Goal: Task Accomplishment & Management: Complete application form

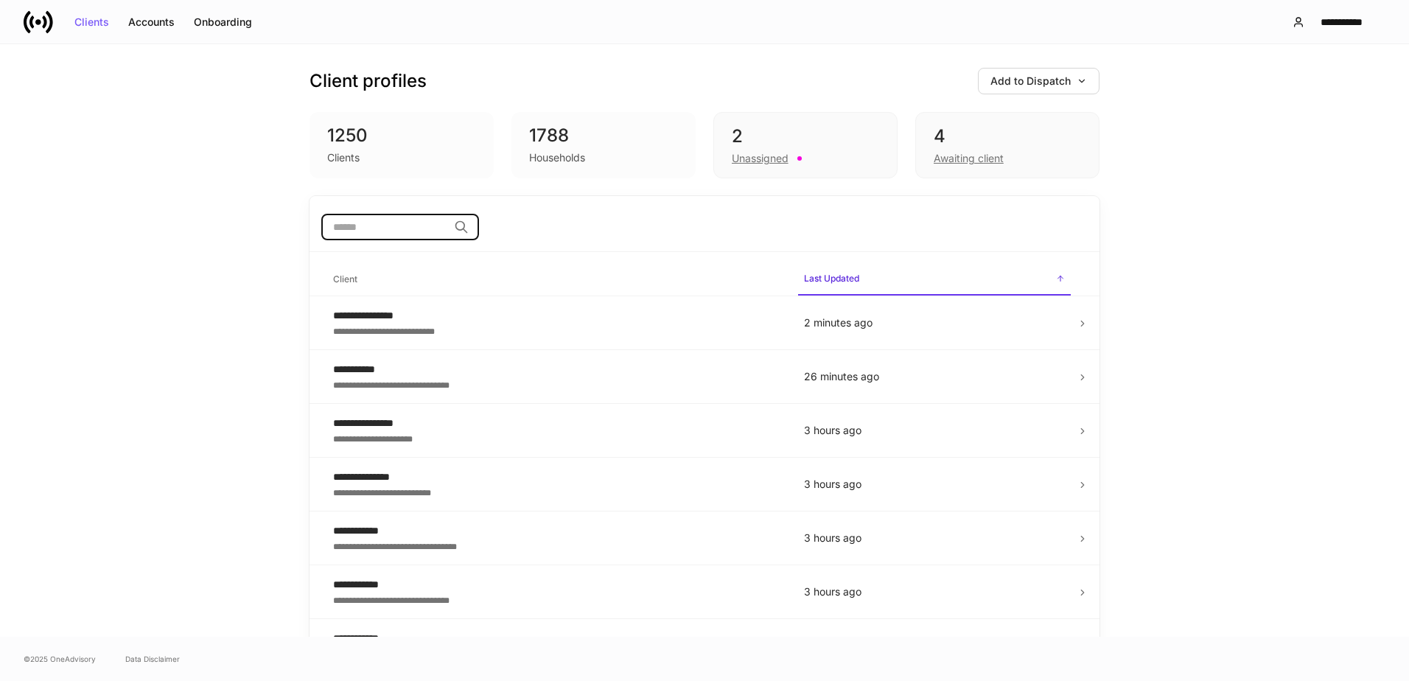
click at [393, 230] on input "search" at bounding box center [384, 227] width 127 height 27
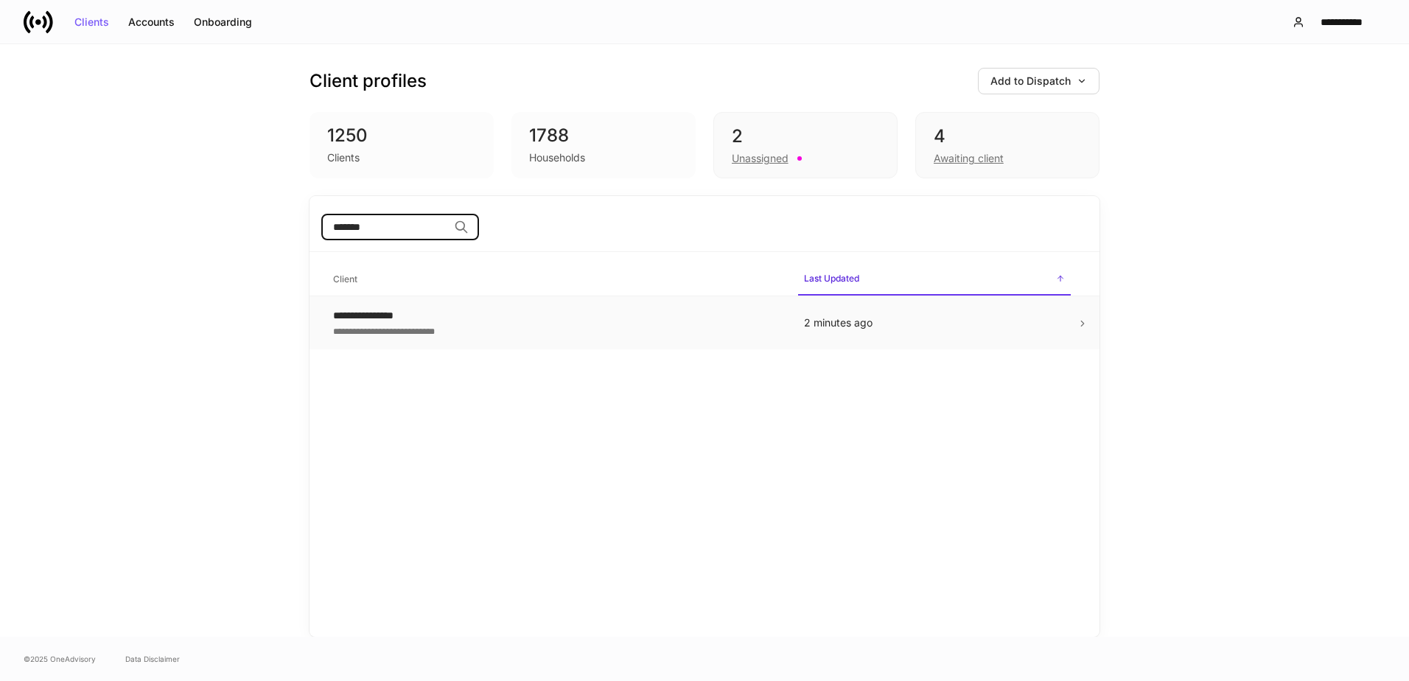
type input "*******"
click at [986, 322] on p "2 minutes ago" at bounding box center [934, 322] width 261 height 15
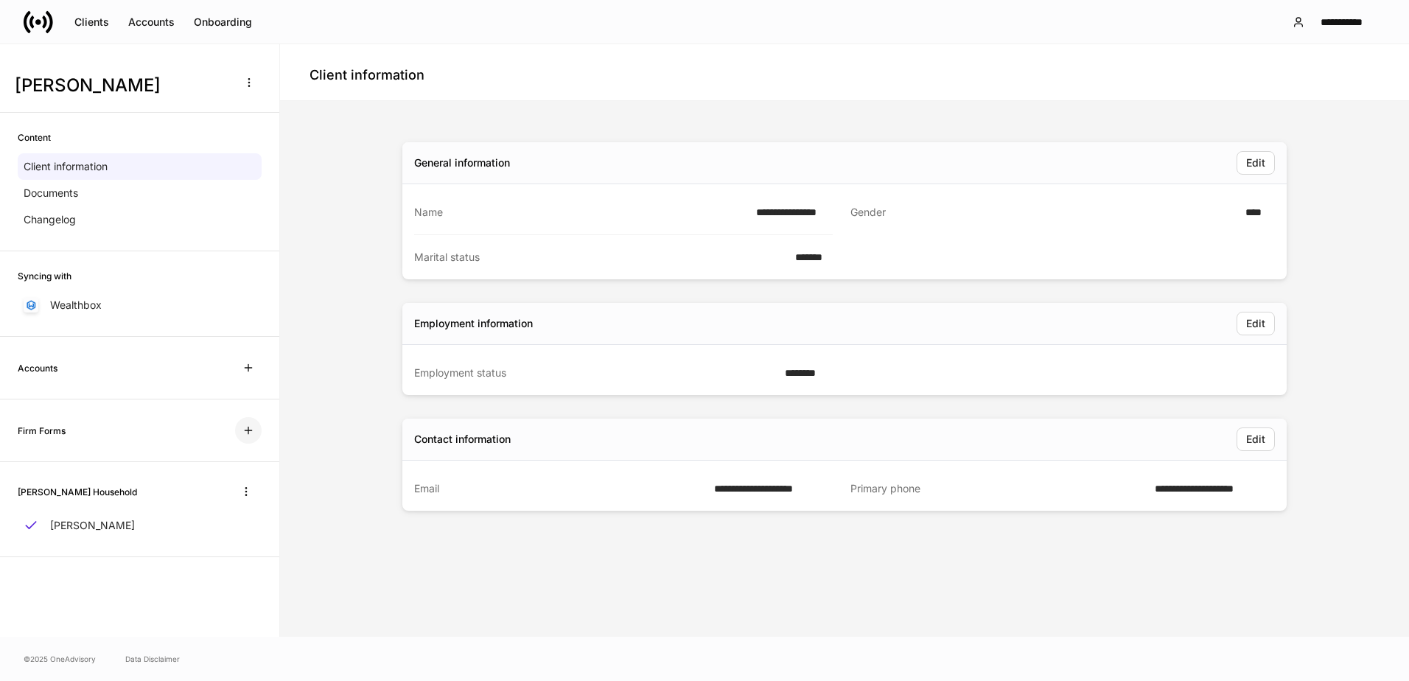
click at [253, 430] on icon "button" at bounding box center [248, 430] width 12 height 12
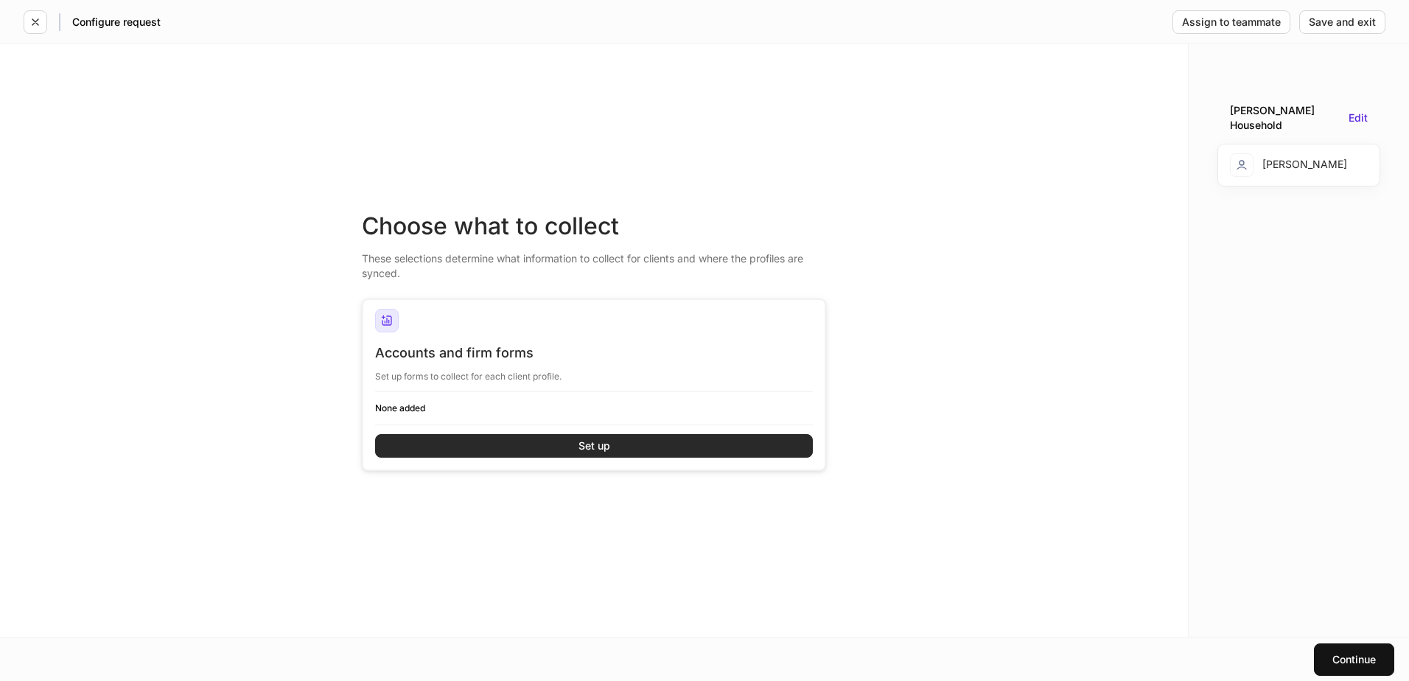
click at [568, 444] on button "Set up" at bounding box center [594, 446] width 438 height 24
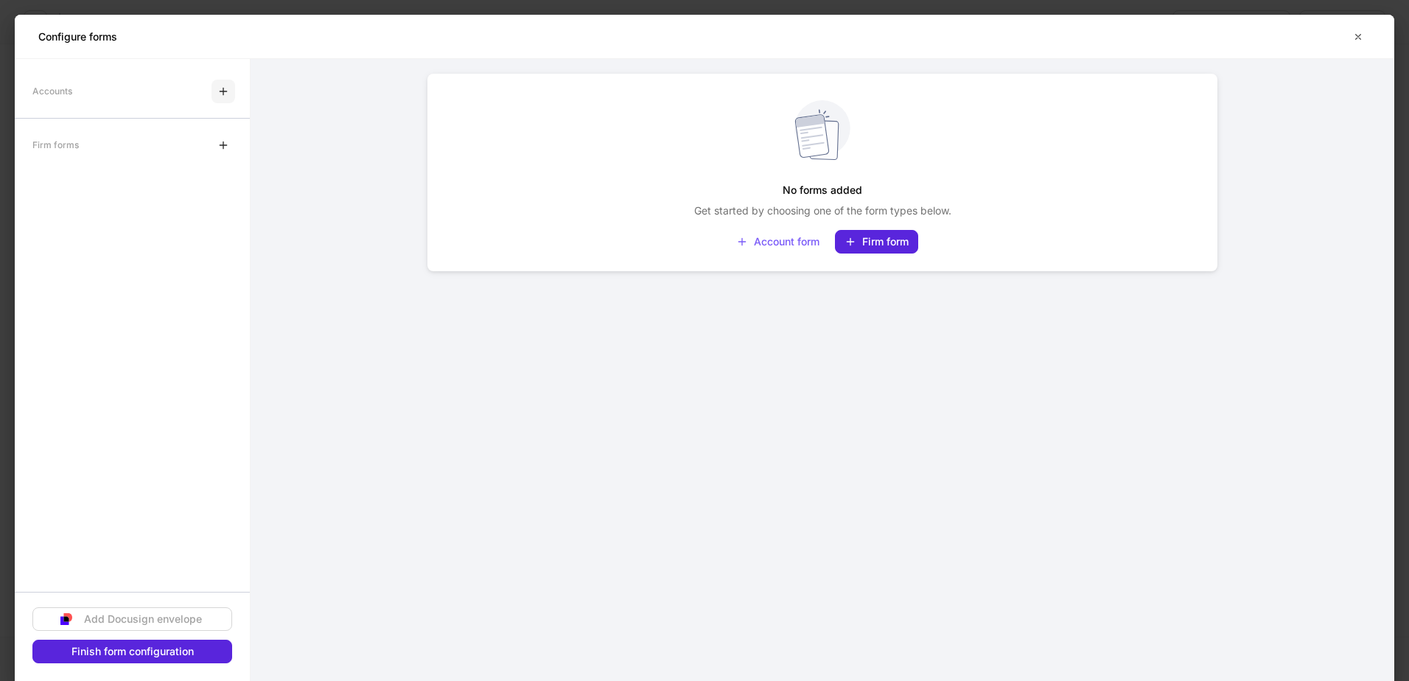
click at [221, 92] on icon "button" at bounding box center [223, 91] width 12 height 12
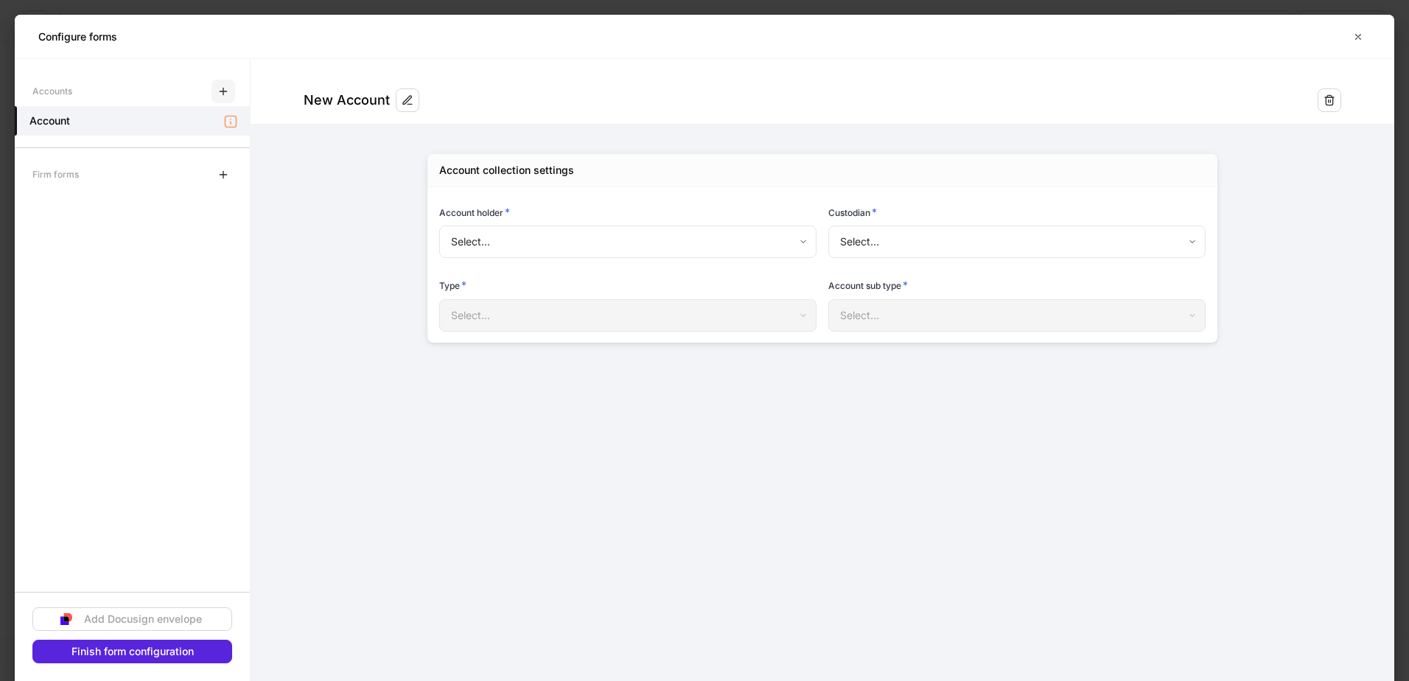
type input "**********"
click at [640, 307] on div "Select..." at bounding box center [627, 315] width 376 height 32
click at [438, 483] on div "**********" at bounding box center [821, 370] width 1143 height 622
click at [174, 653] on div "Finish form configuration" at bounding box center [132, 651] width 122 height 10
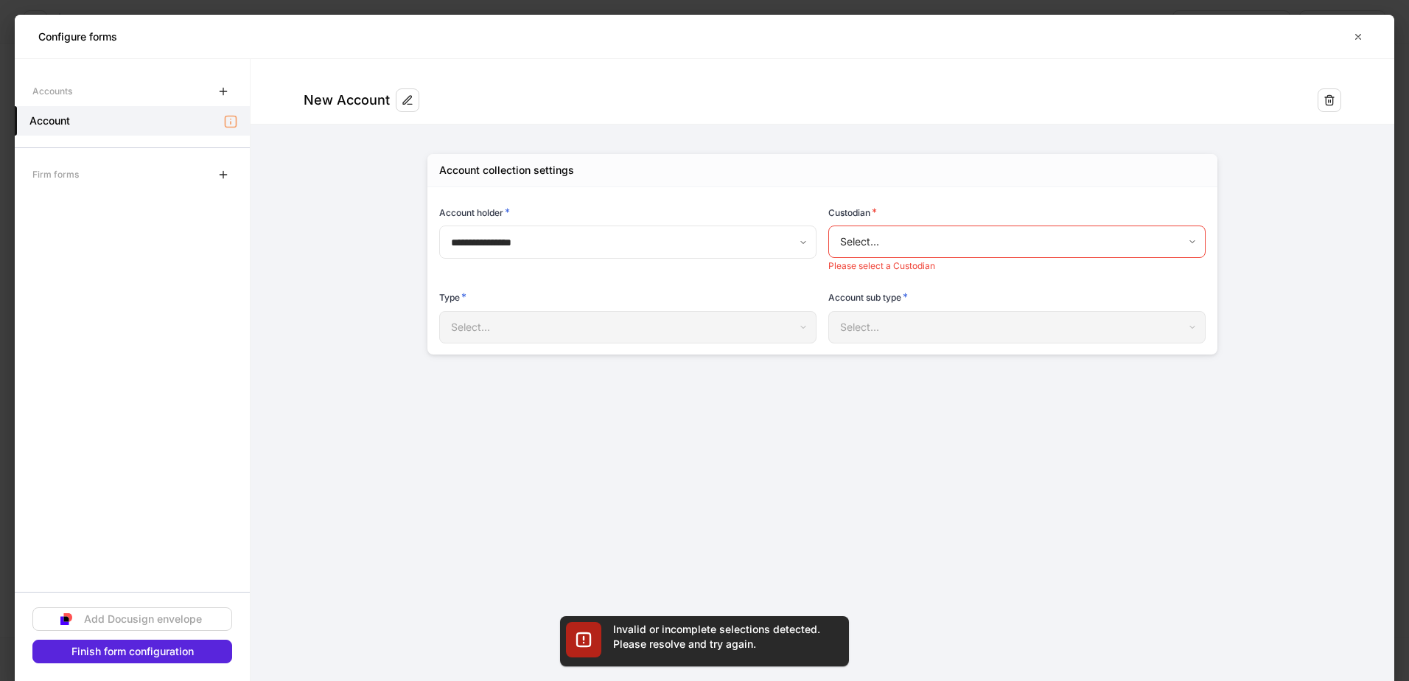
click at [773, 549] on div "**********" at bounding box center [821, 370] width 1143 height 622
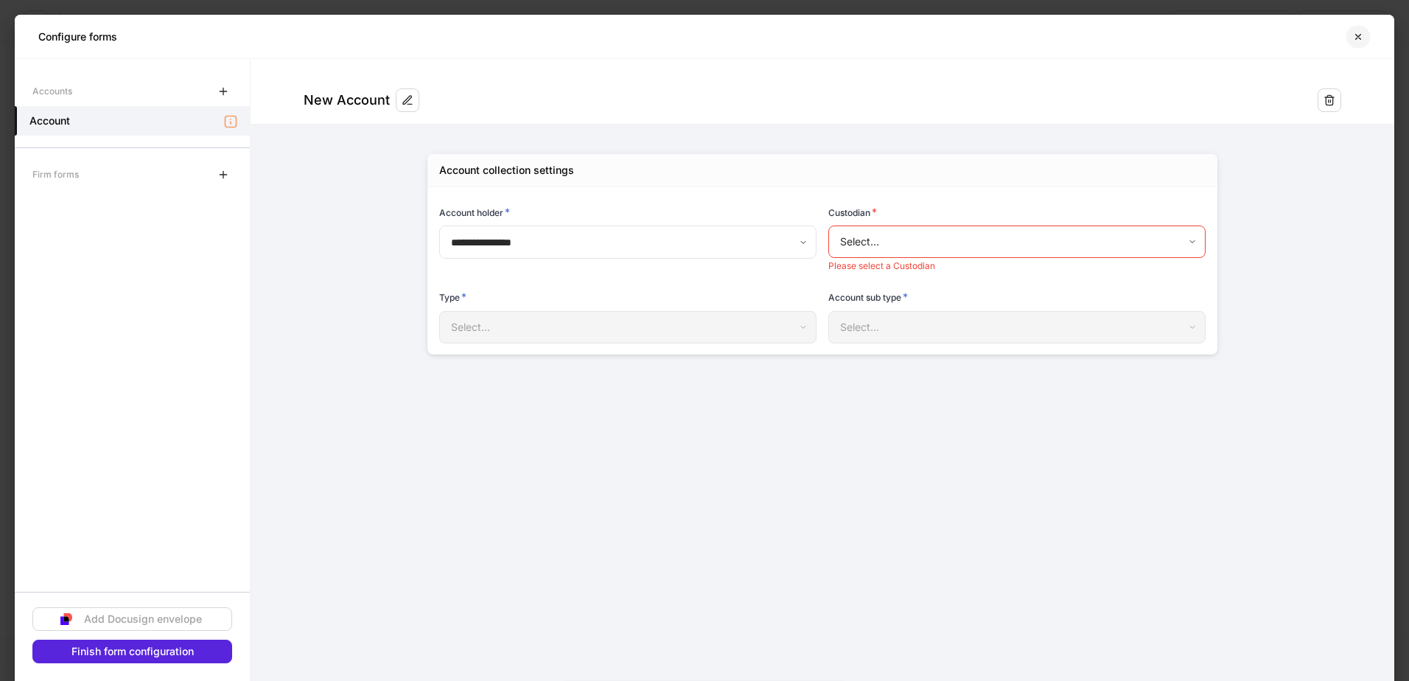
click at [1356, 38] on icon "button" at bounding box center [1358, 37] width 12 height 12
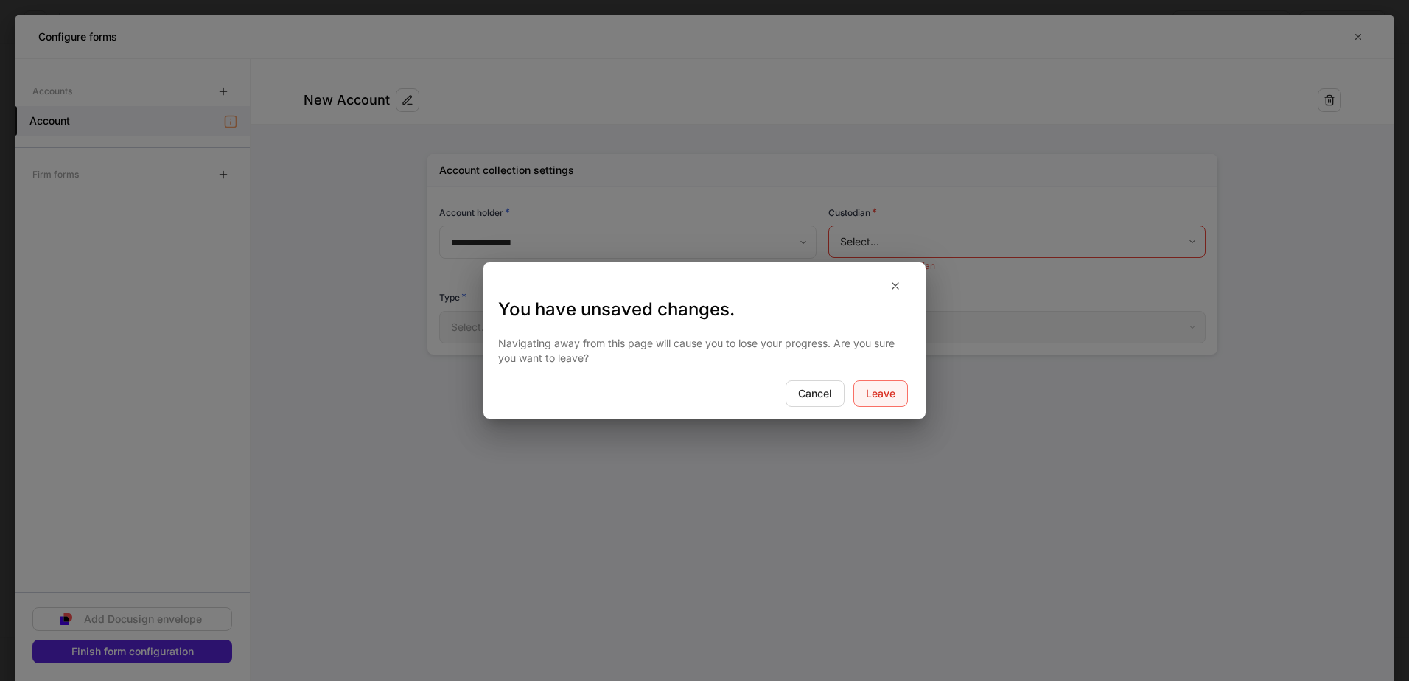
click at [868, 392] on div "Leave" at bounding box center [880, 393] width 29 height 10
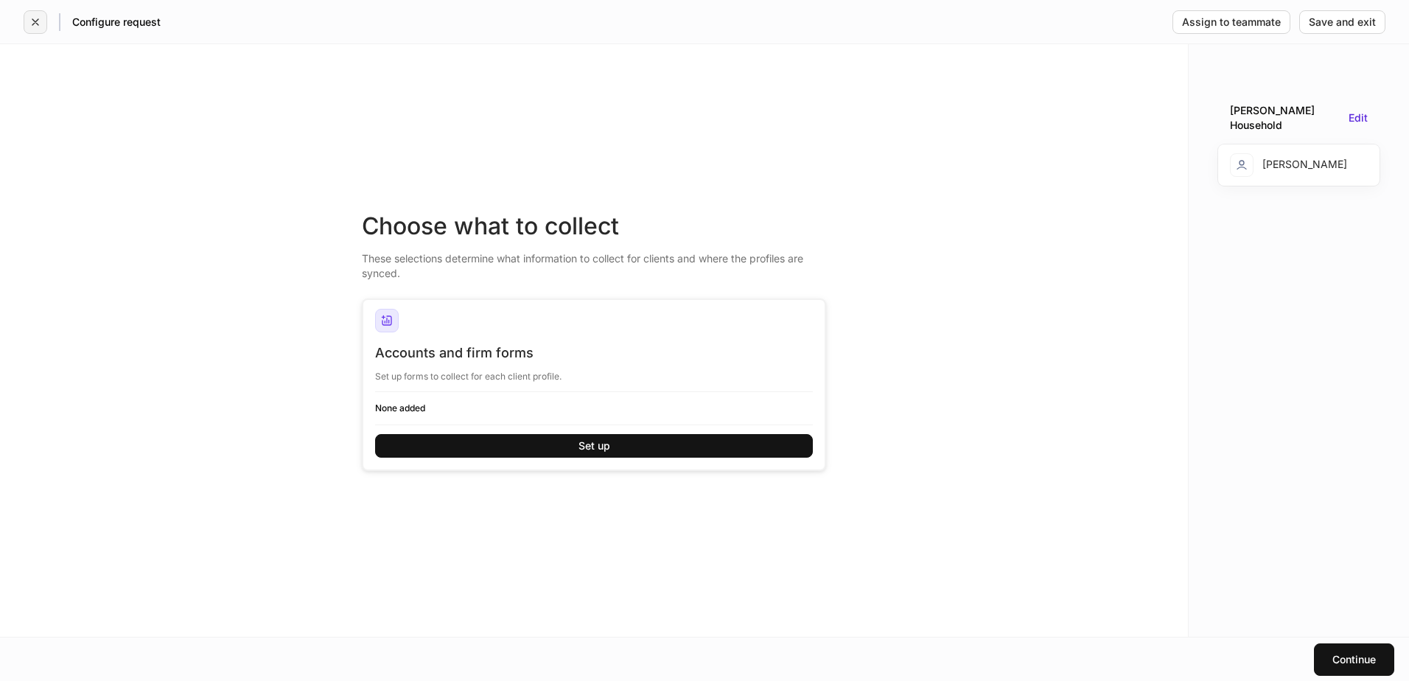
click at [38, 22] on icon "button" at bounding box center [35, 22] width 12 height 12
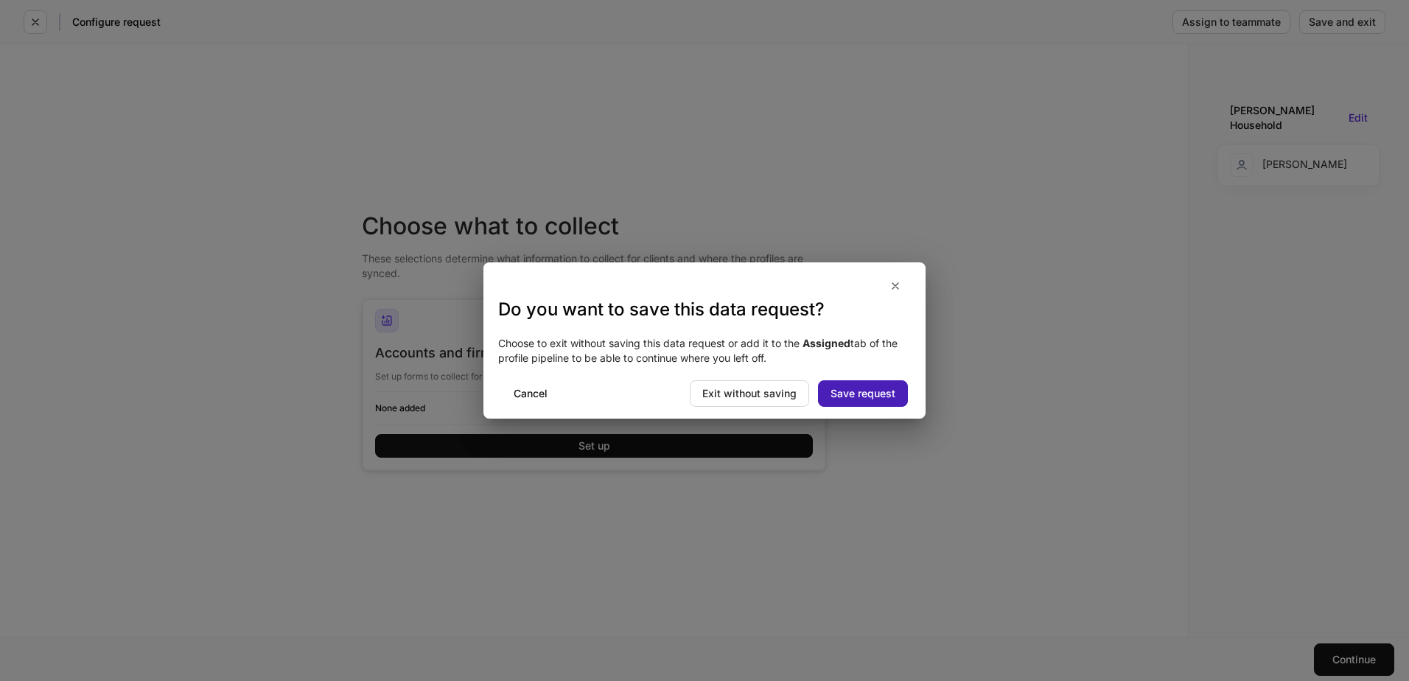
drag, startPoint x: 861, startPoint y: 398, endPoint x: 825, endPoint y: 406, distance: 37.0
click at [825, 406] on button "Save request" at bounding box center [863, 393] width 90 height 27
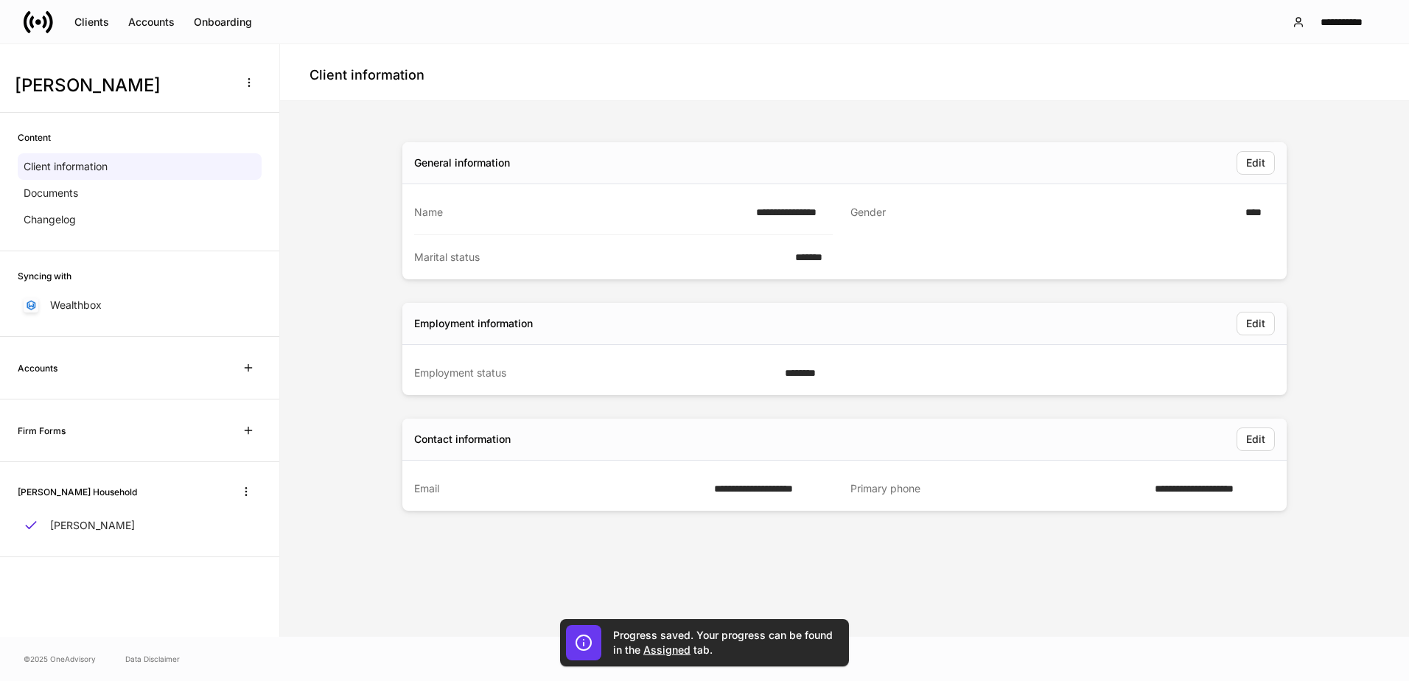
click at [975, 576] on div "**********" at bounding box center [844, 368] width 884 height 477
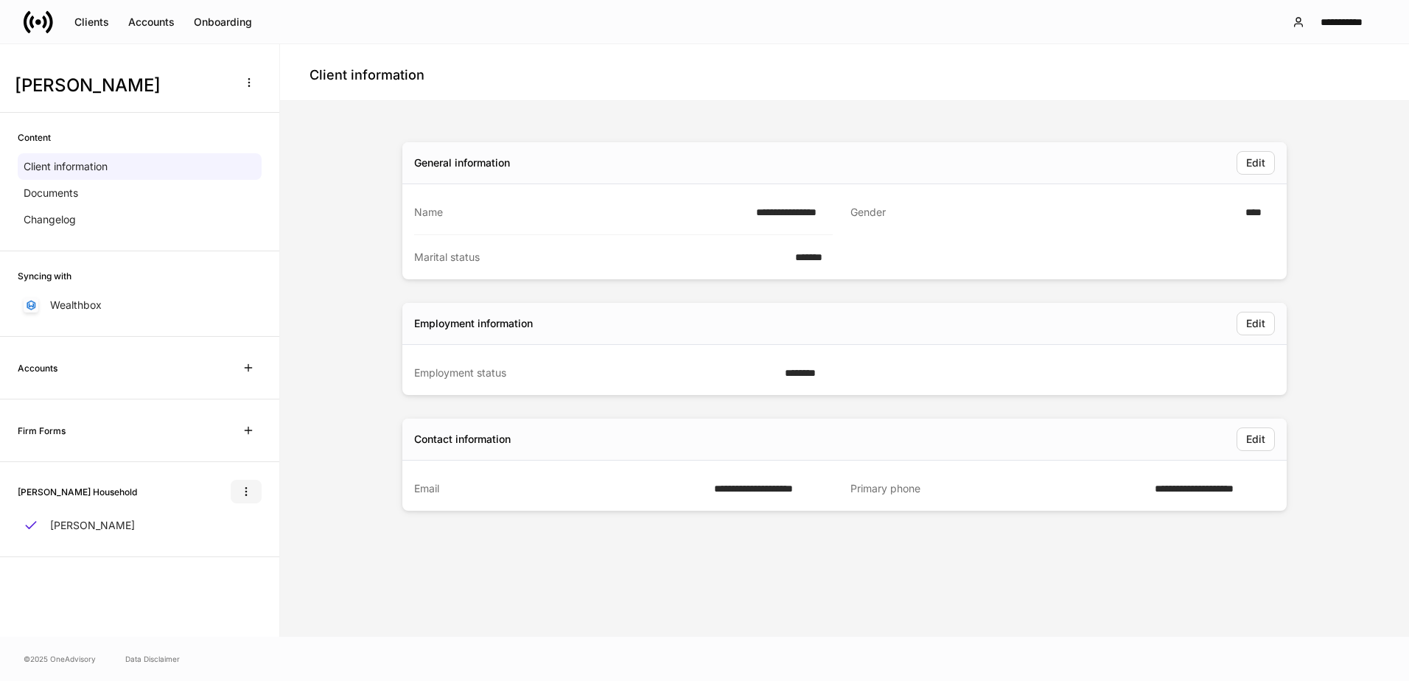
click at [245, 489] on icon "button" at bounding box center [246, 492] width 12 height 12
click at [302, 555] on div at bounding box center [704, 340] width 1409 height 681
click at [91, 27] on div "Clients" at bounding box center [91, 22] width 35 height 10
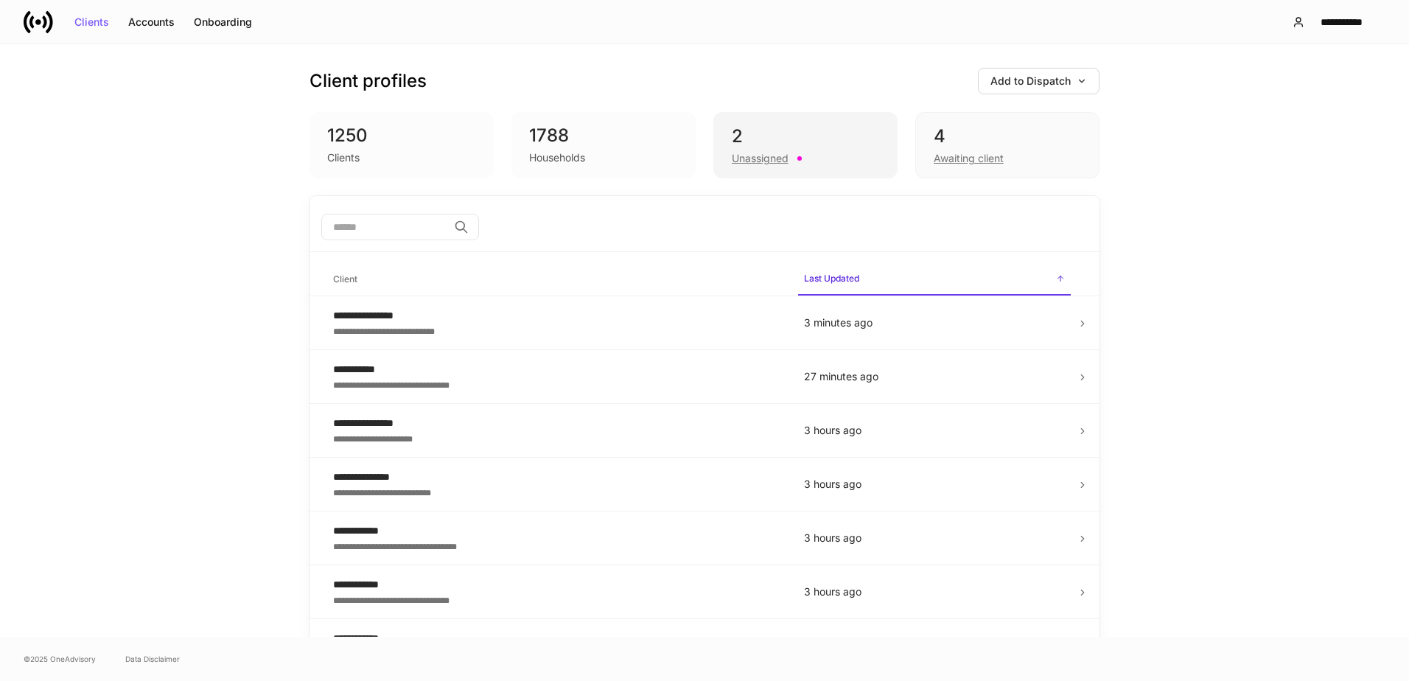
click at [765, 159] on div "Unassigned" at bounding box center [760, 158] width 57 height 15
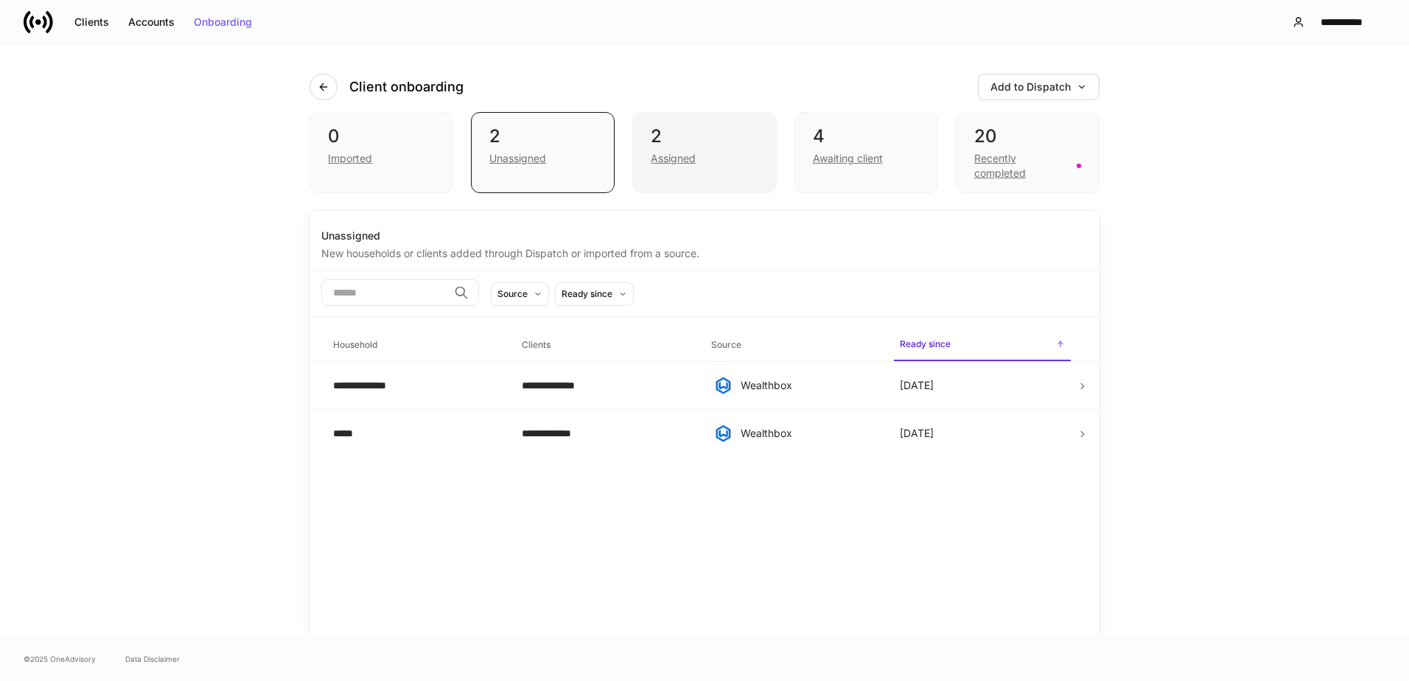
click at [681, 162] on div "Assigned" at bounding box center [673, 158] width 45 height 15
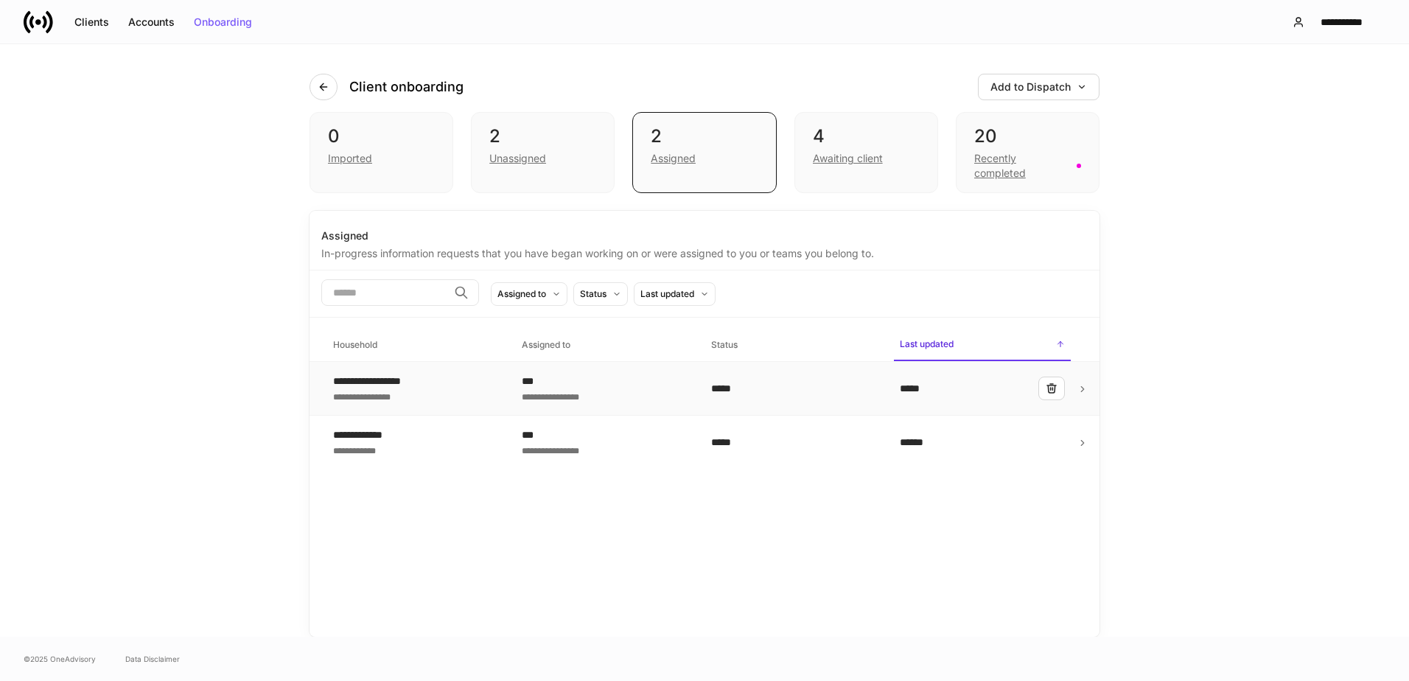
click at [1076, 390] on td "*****" at bounding box center [982, 389] width 189 height 54
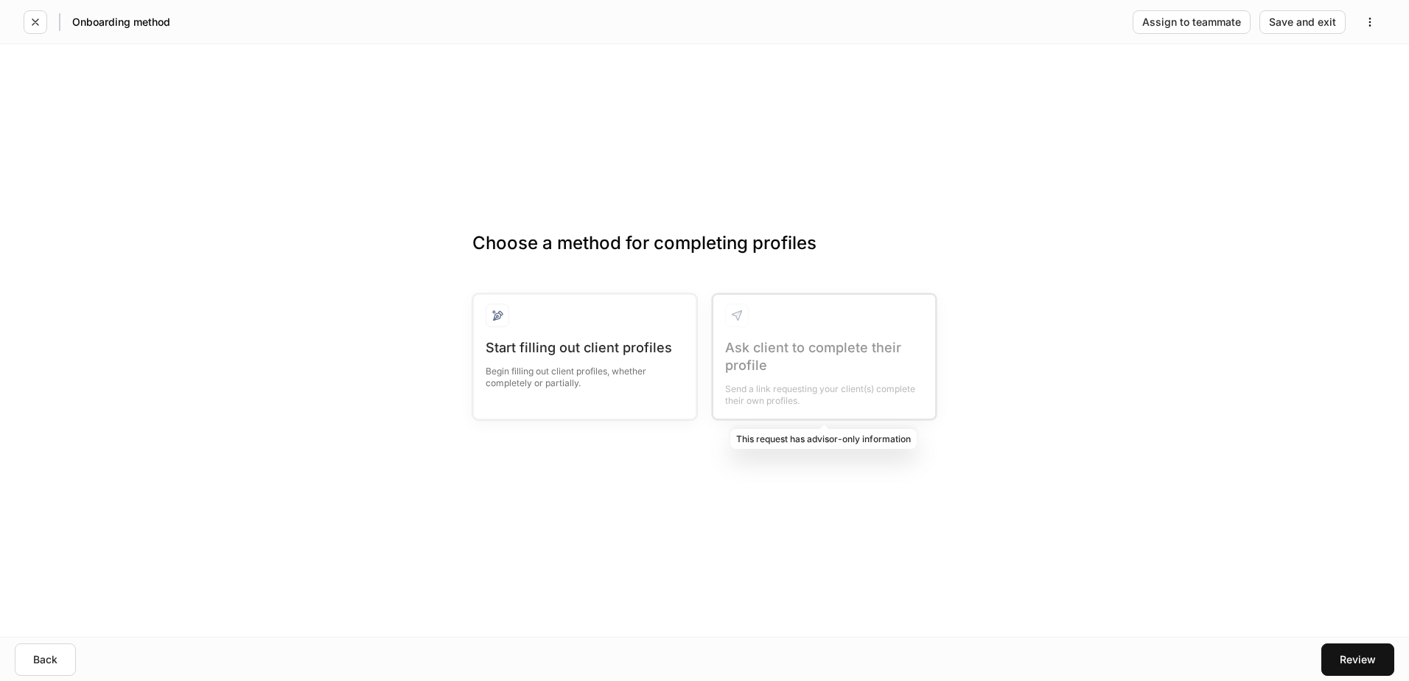
click at [736, 355] on div at bounding box center [824, 357] width 222 height 124
click at [735, 313] on div at bounding box center [824, 357] width 222 height 124
click at [753, 340] on div at bounding box center [824, 357] width 222 height 124
click at [772, 361] on div at bounding box center [824, 357] width 222 height 124
click at [737, 312] on div at bounding box center [824, 357] width 222 height 124
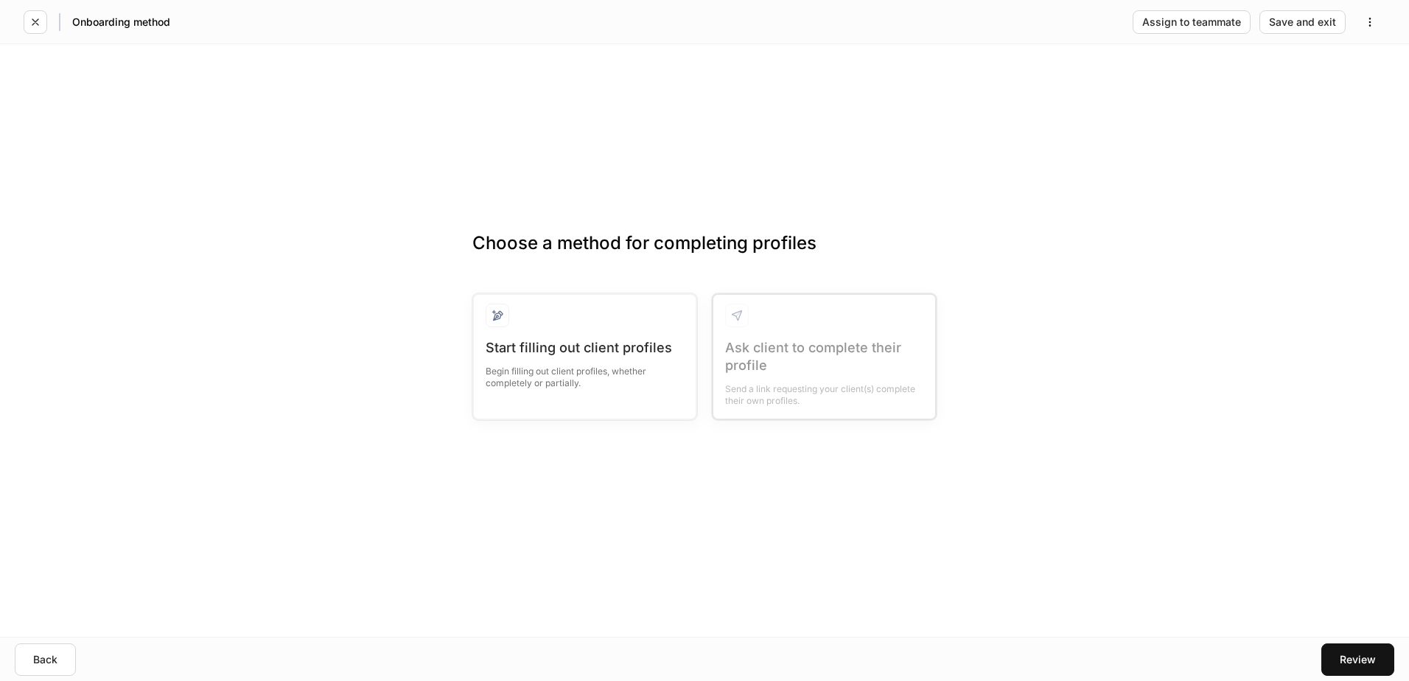
click at [1036, 298] on div "Choose a method for completing profiles Start filling out client profiles Begin…" at bounding box center [704, 340] width 1409 height 592
click at [1362, 19] on button "button" at bounding box center [1369, 22] width 31 height 24
click at [1350, 52] on p "Delete request" at bounding box center [1337, 57] width 71 height 15
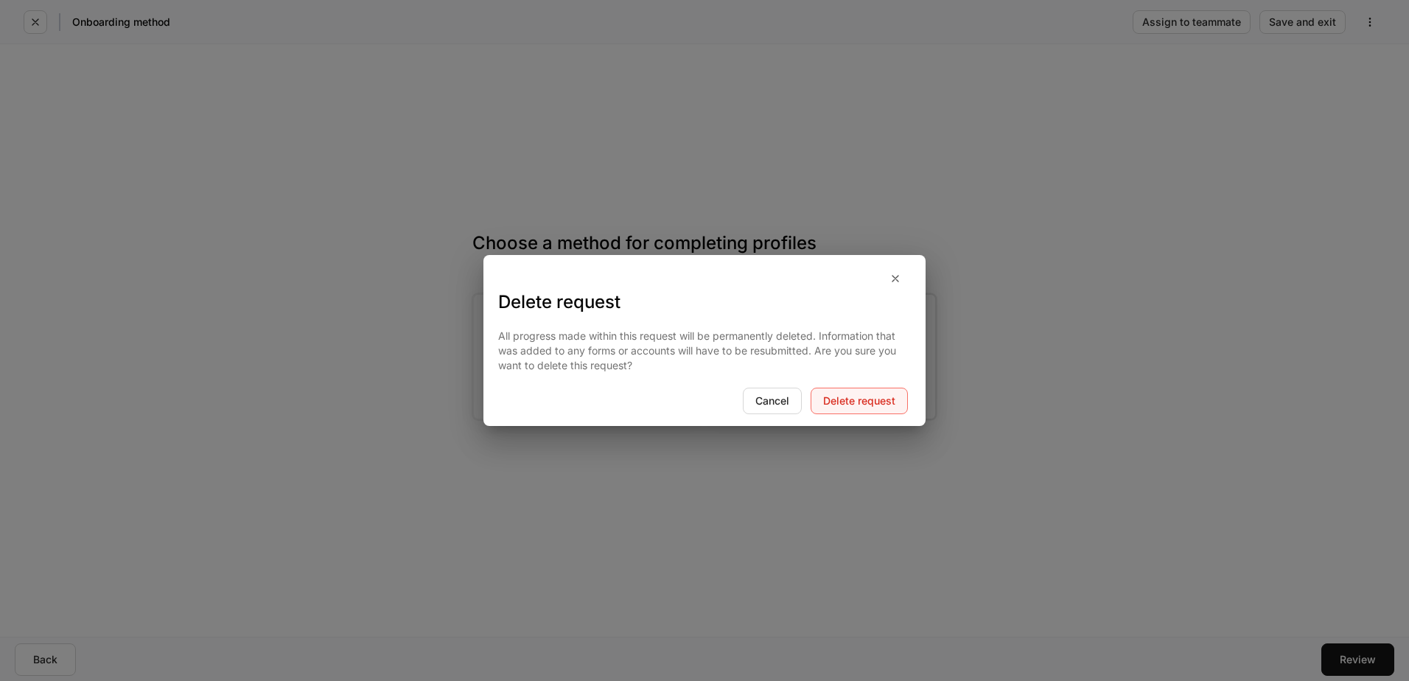
click at [849, 405] on div "Delete request" at bounding box center [859, 401] width 72 height 10
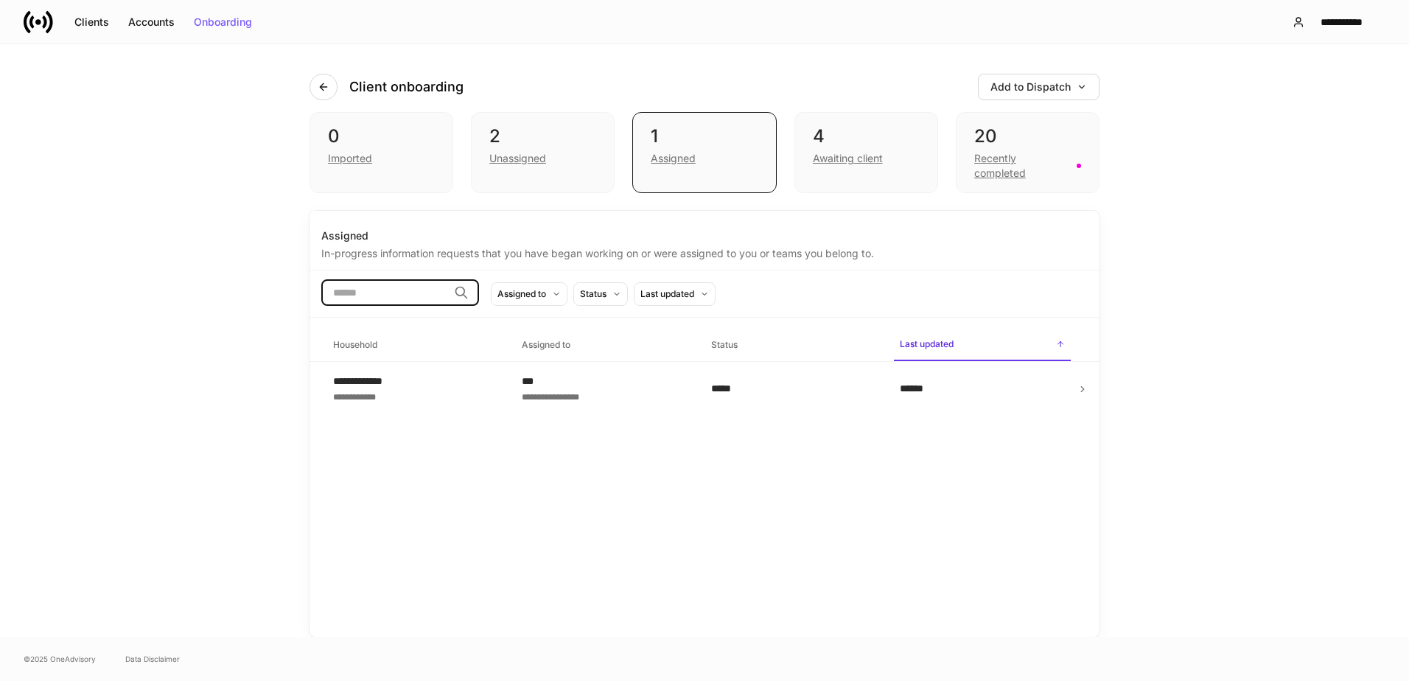
click at [440, 294] on input "search" at bounding box center [384, 292] width 127 height 27
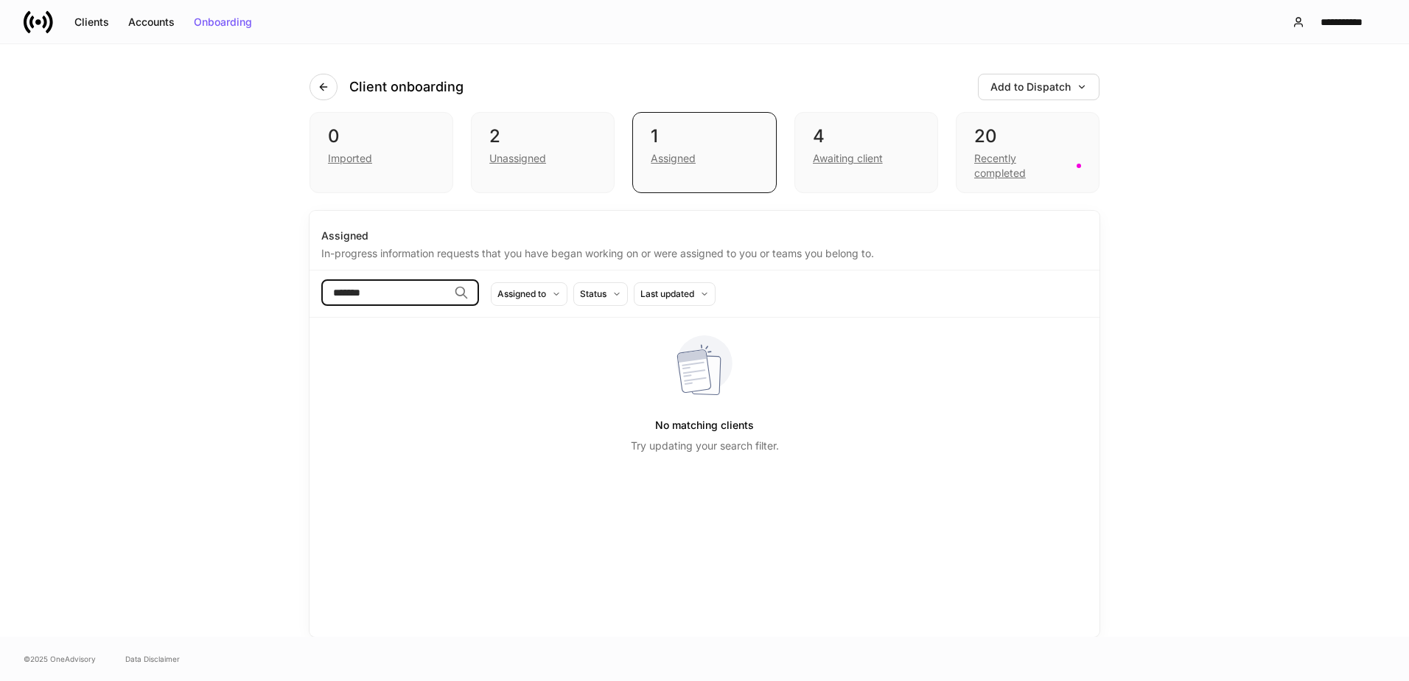
type input "*******"
click at [91, 24] on div "Clients" at bounding box center [91, 22] width 35 height 10
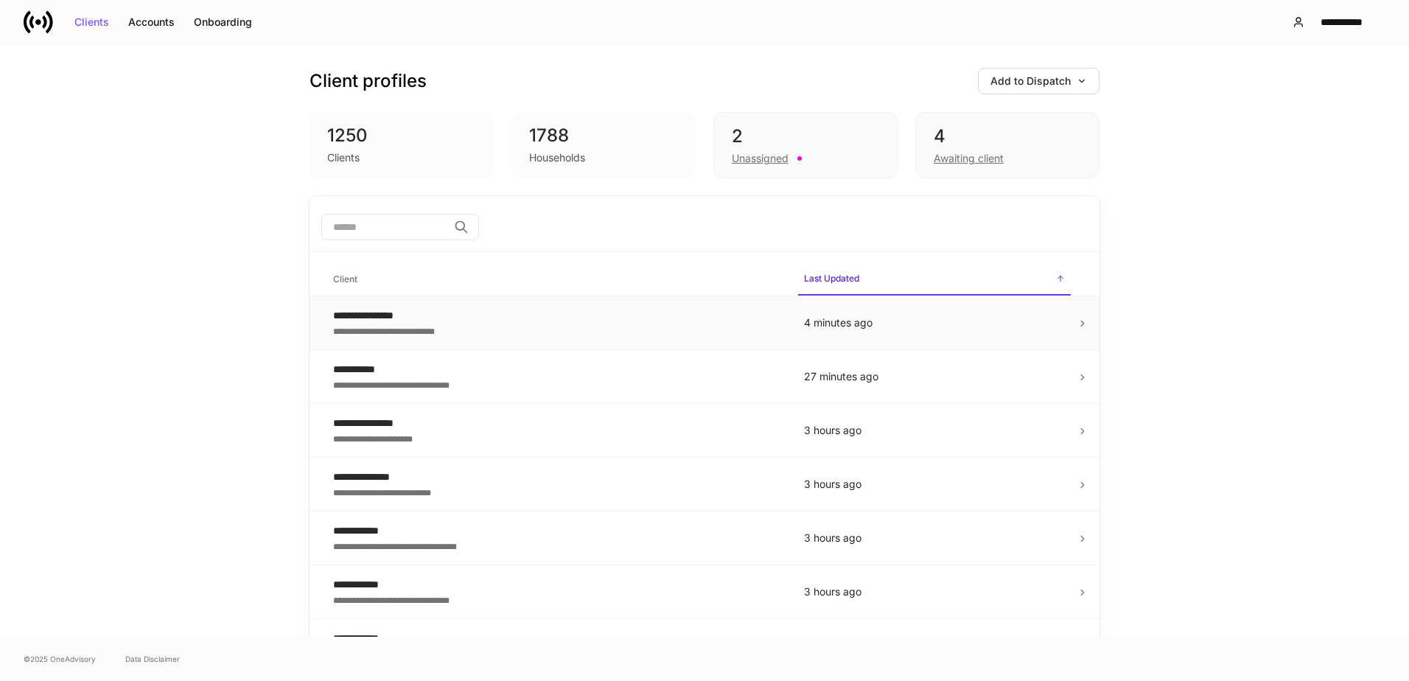
click at [1077, 320] on icon at bounding box center [1082, 323] width 10 height 10
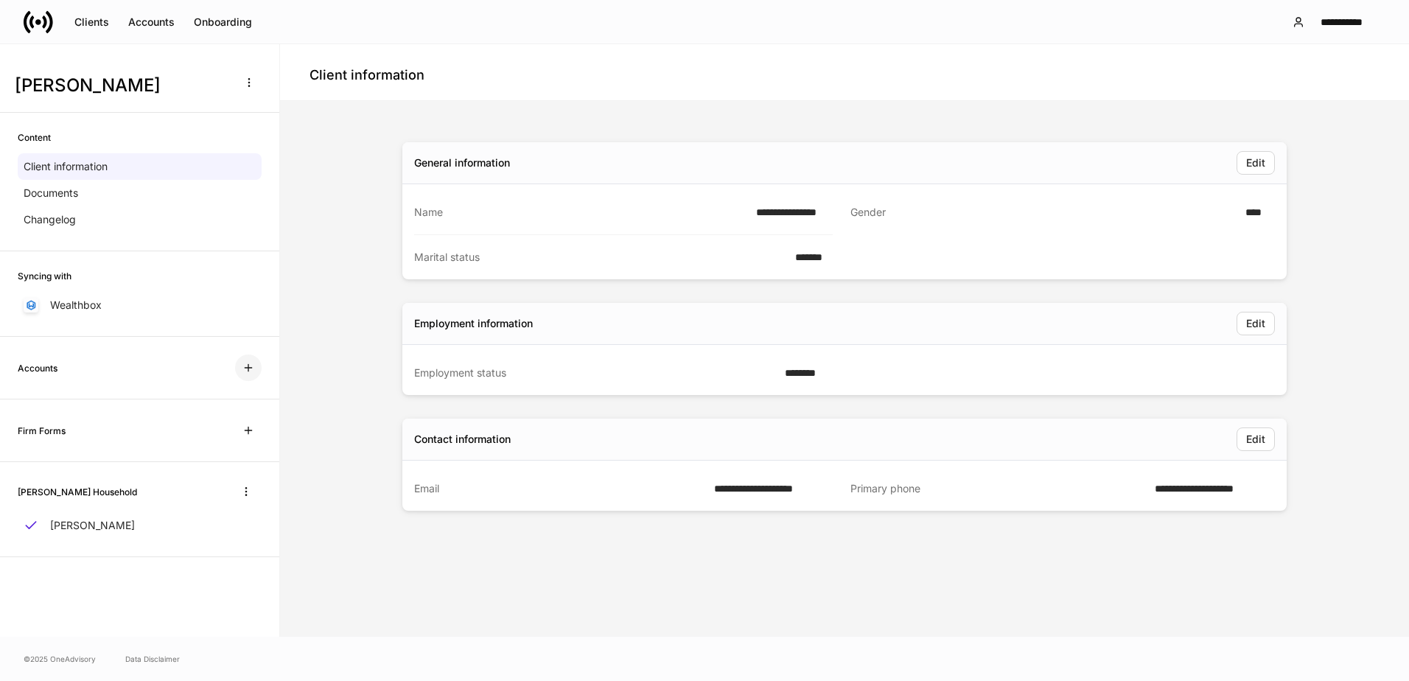
click at [246, 365] on icon "button" at bounding box center [248, 368] width 12 height 12
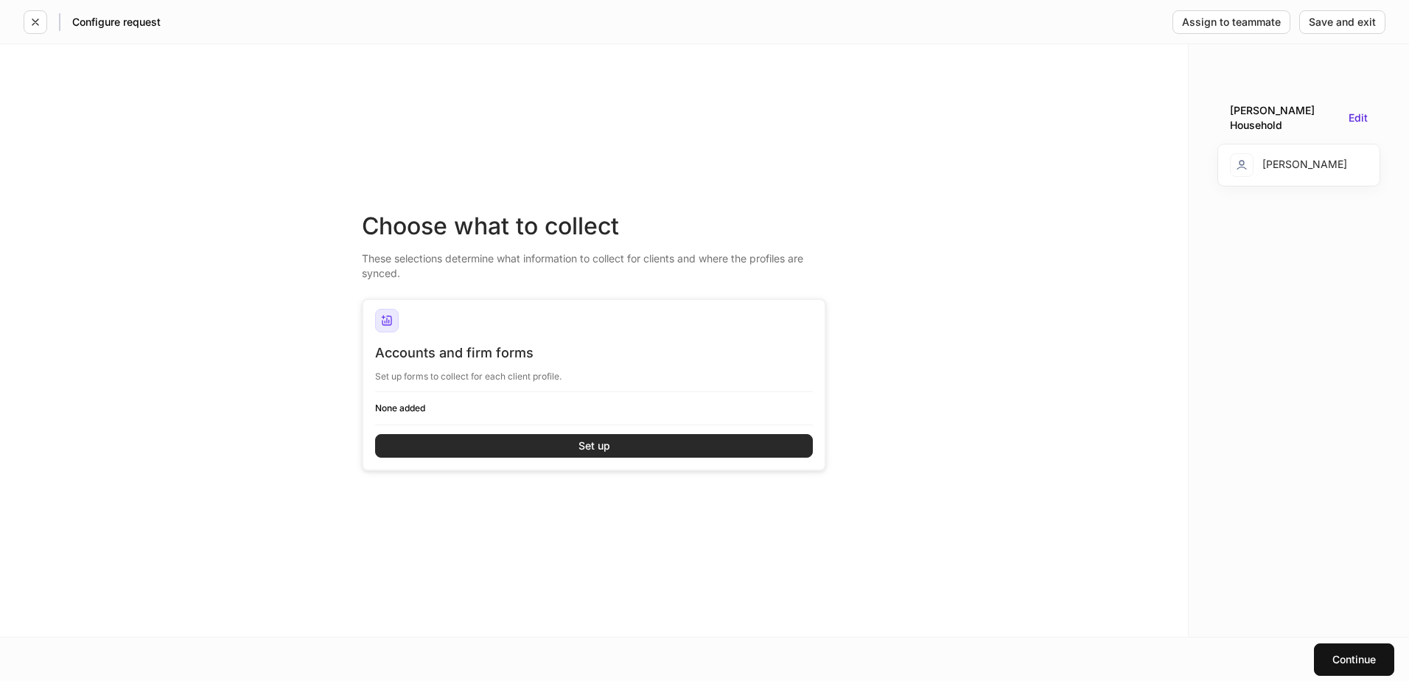
drag, startPoint x: 592, startPoint y: 458, endPoint x: 591, endPoint y: 450, distance: 7.5
click at [592, 455] on div "Accounts and firm forms Set up forms to collect for each client profile. None a…" at bounding box center [594, 406] width 438 height 125
click at [590, 449] on div "Set up" at bounding box center [594, 446] width 32 height 10
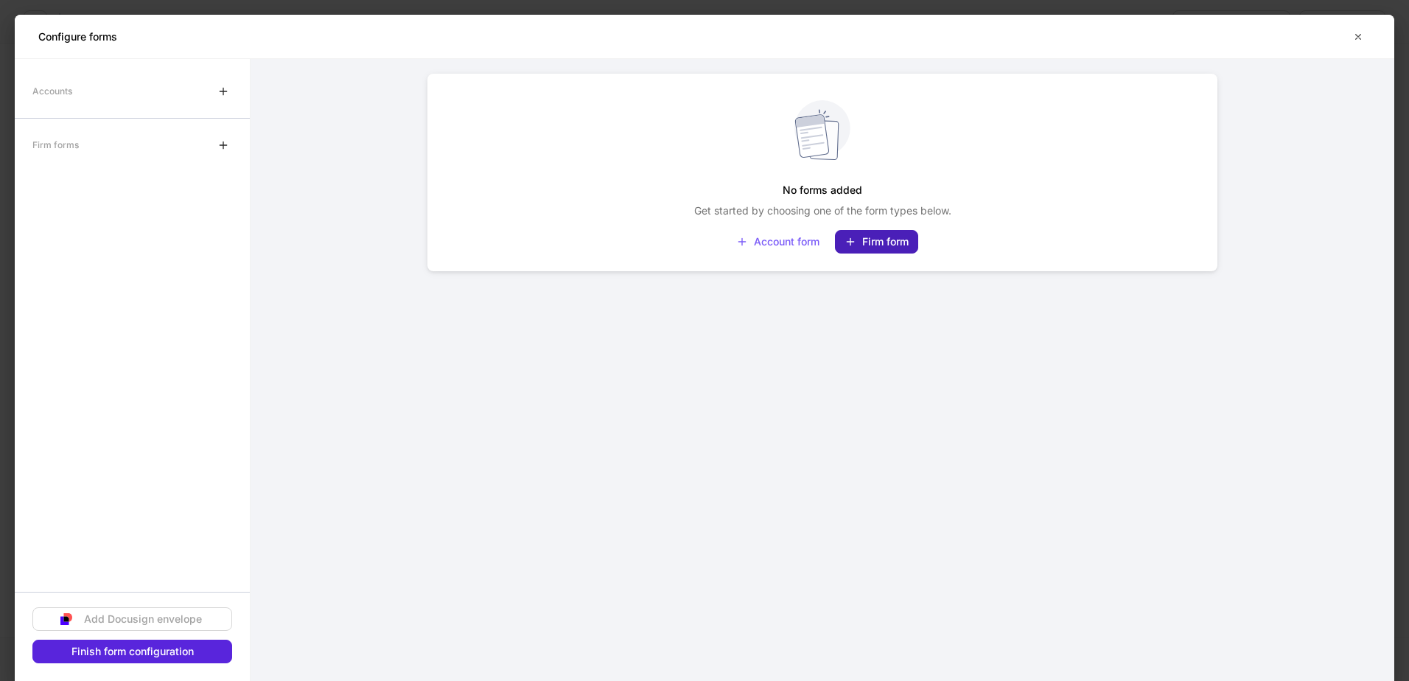
click at [854, 242] on icon "button" at bounding box center [850, 242] width 12 height 12
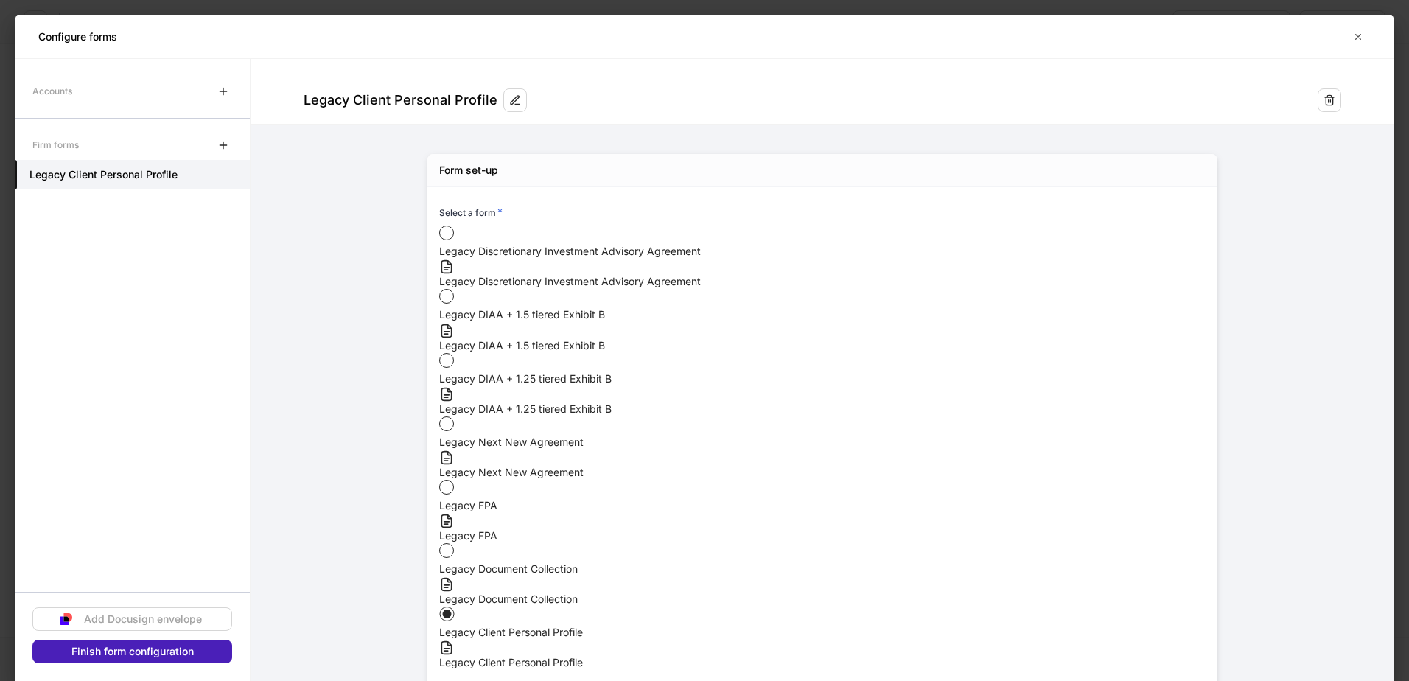
click at [182, 649] on div "Finish form configuration" at bounding box center [132, 651] width 122 height 10
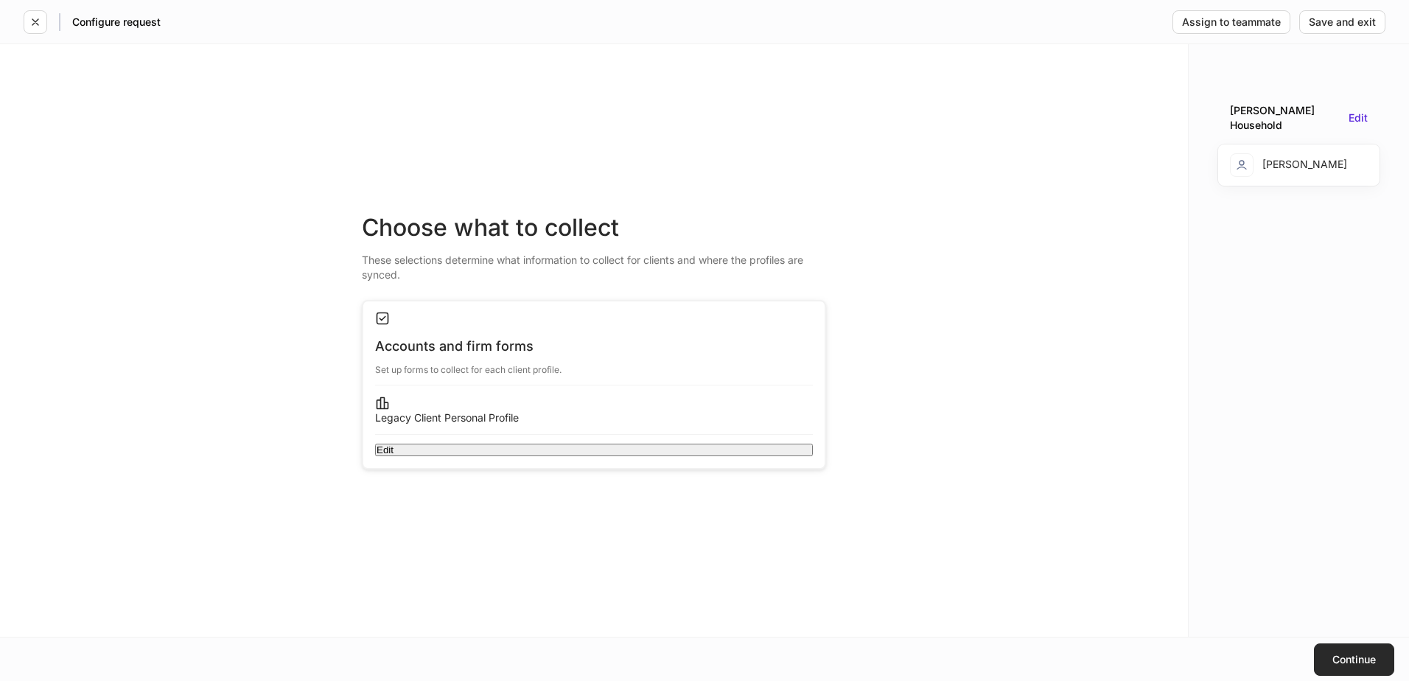
click at [1337, 657] on div "Continue" at bounding box center [1353, 659] width 43 height 10
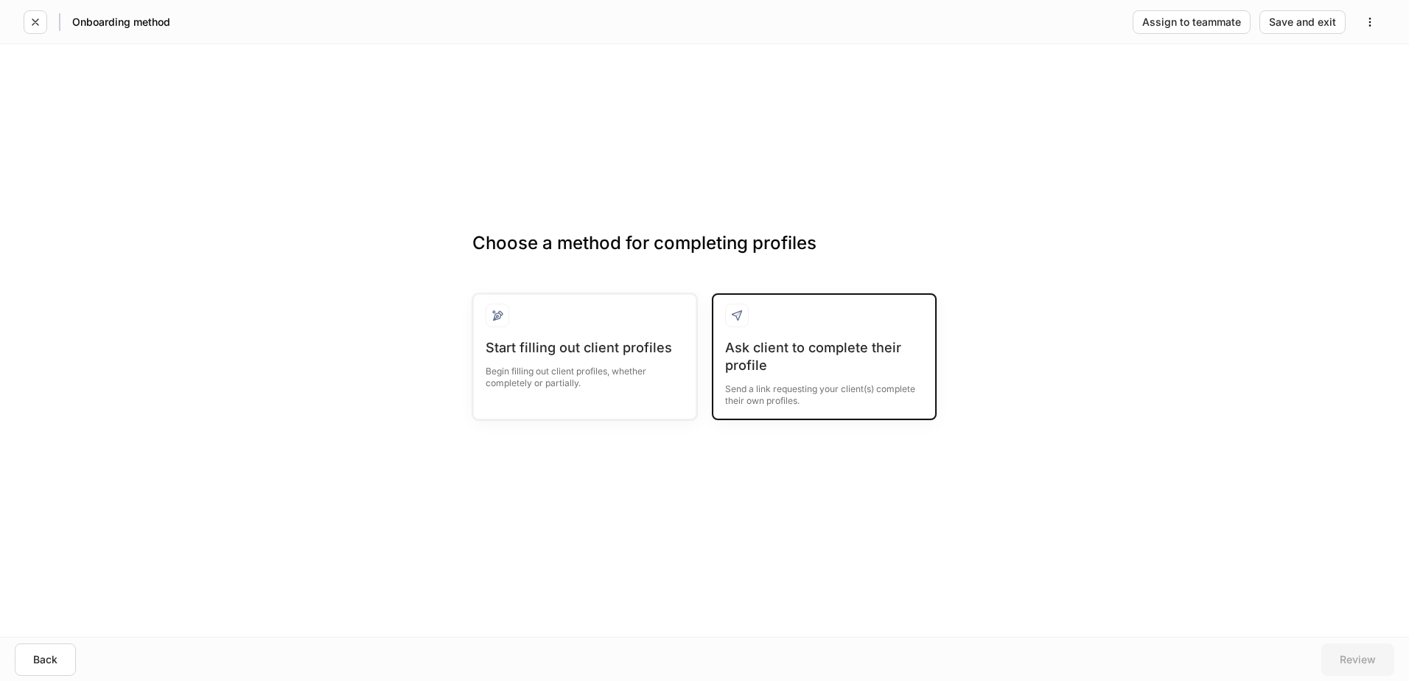
click at [812, 353] on div "Ask client to complete their profile" at bounding box center [824, 356] width 198 height 35
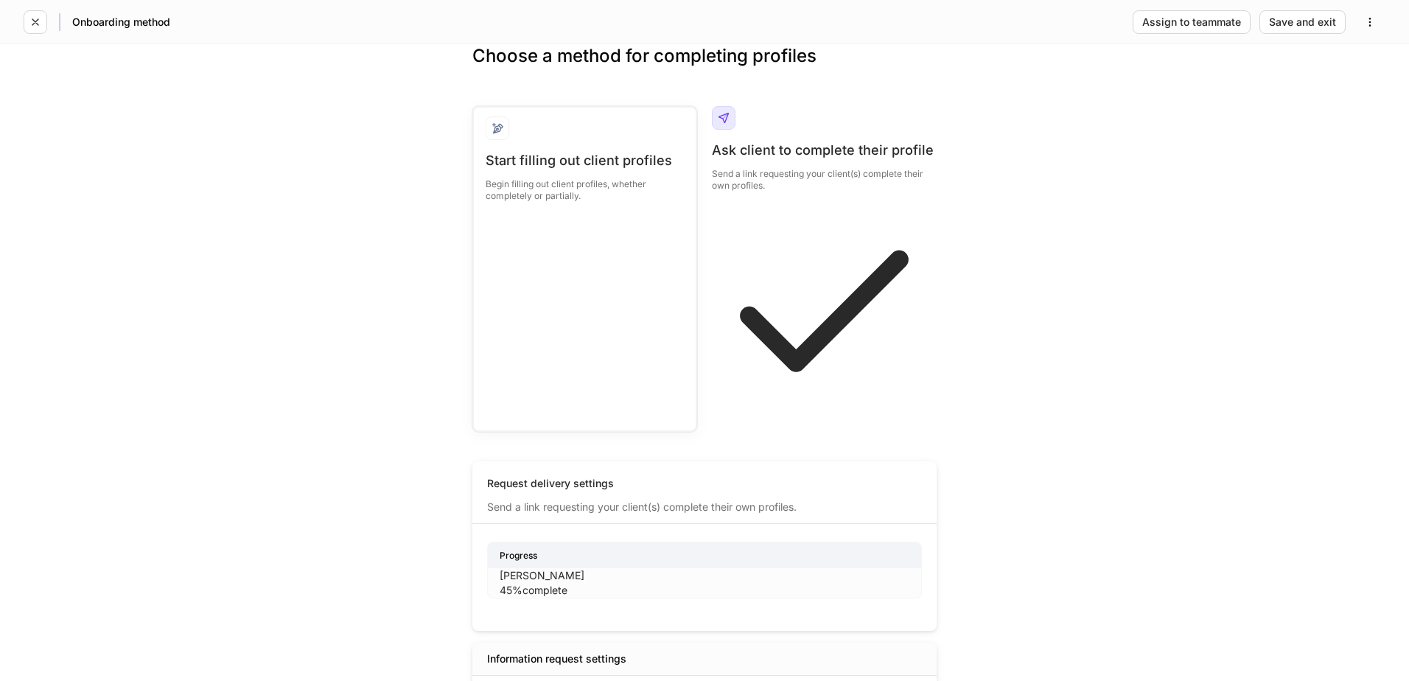
click at [567, 583] on div "45% complete" at bounding box center [534, 590] width 68 height 15
click at [958, 390] on div "Choose a method for completing profiles Start filling out client profiles Begin…" at bounding box center [704, 423] width 1409 height 759
click at [986, 298] on div "Choose a method for completing profiles Start filling out client profiles Begin…" at bounding box center [704, 423] width 1409 height 759
click at [567, 583] on div "45% complete" at bounding box center [534, 590] width 68 height 15
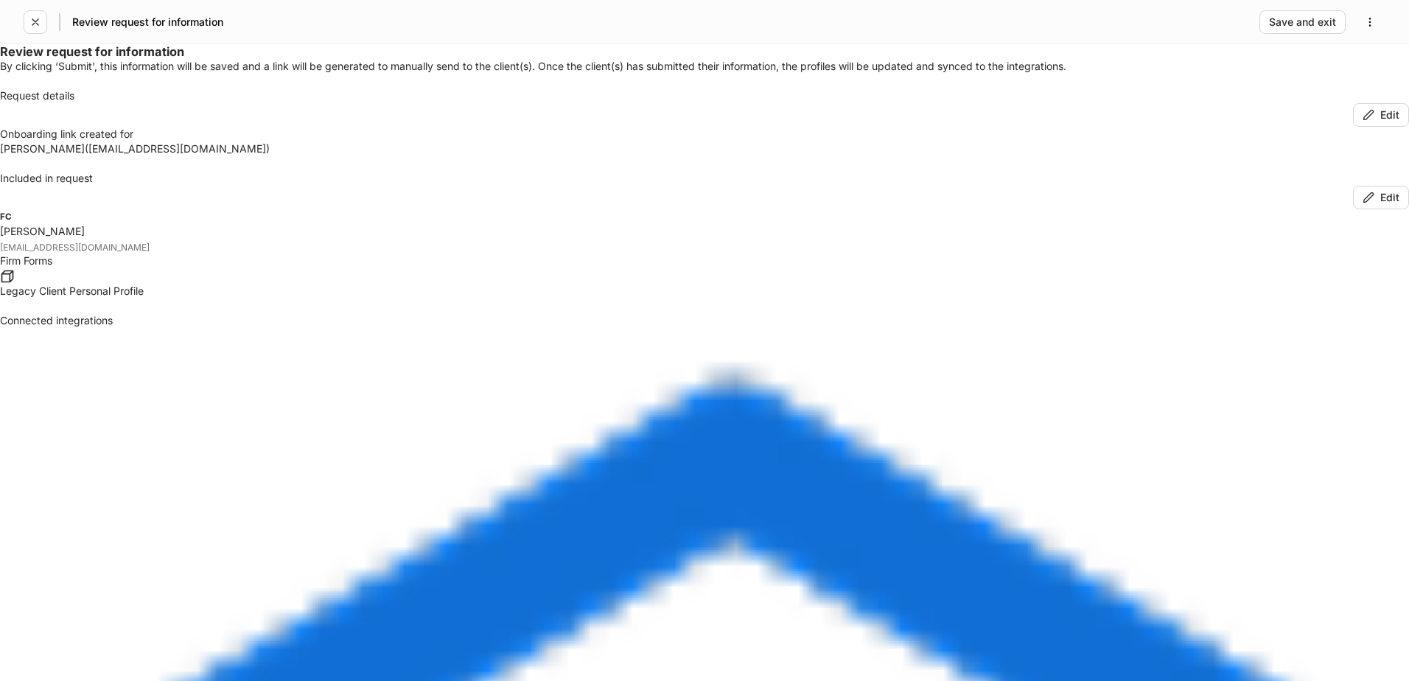
click at [645, 141] on p "Onboarding link created for" at bounding box center [352, 134] width 704 height 15
click at [713, 298] on div "Legacy Client Personal Profile" at bounding box center [704, 283] width 1409 height 30
click at [525, 141] on p "Onboarding link created for" at bounding box center [352, 134] width 704 height 15
drag, startPoint x: 665, startPoint y: 228, endPoint x: 778, endPoint y: 250, distance: 115.6
click at [670, 141] on p "Onboarding link created for" at bounding box center [352, 134] width 704 height 15
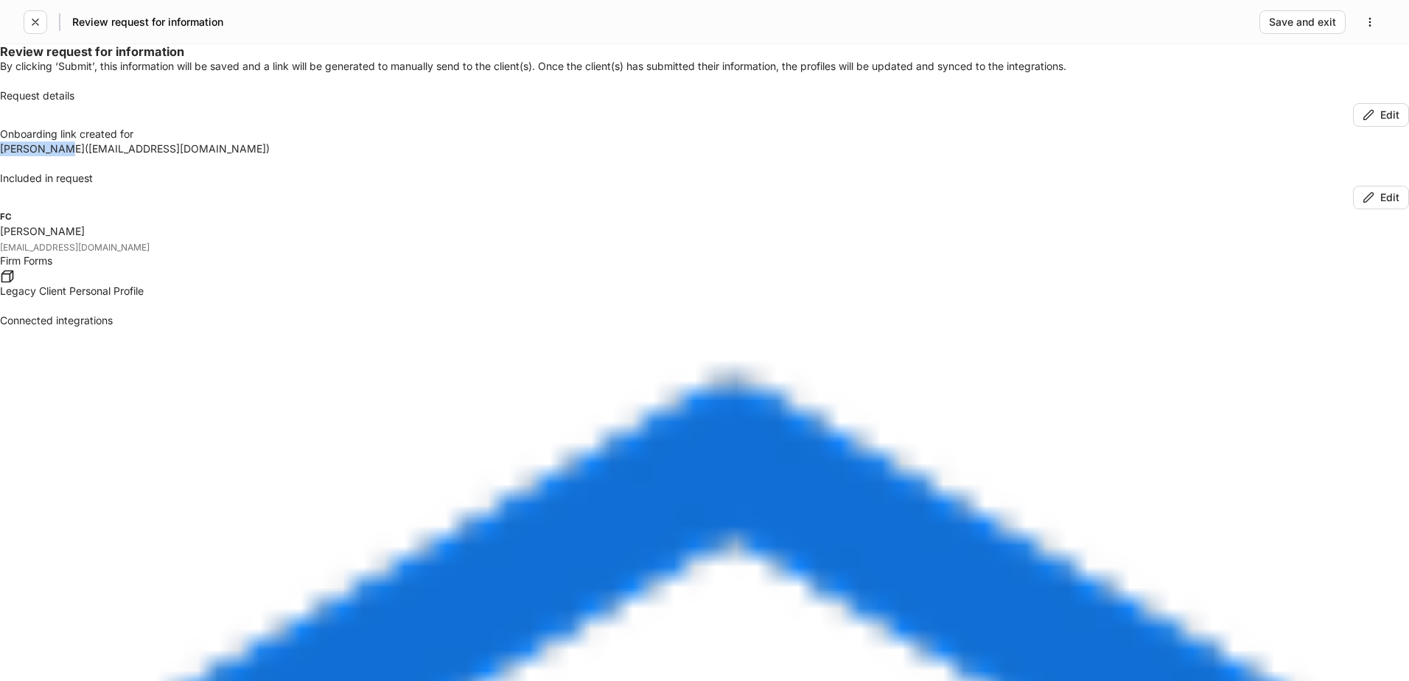
drag, startPoint x: 766, startPoint y: 228, endPoint x: 821, endPoint y: 231, distance: 55.3
click at [821, 156] on div "[PERSON_NAME] ( [EMAIL_ADDRESS][DOMAIN_NAME] )" at bounding box center [704, 148] width 1409 height 15
drag, startPoint x: 821, startPoint y: 231, endPoint x: 821, endPoint y: 250, distance: 19.9
click at [821, 156] on div "Onboarding link created for [PERSON_NAME] ( [EMAIL_ADDRESS][DOMAIN_NAME] )" at bounding box center [704, 141] width 1409 height 29
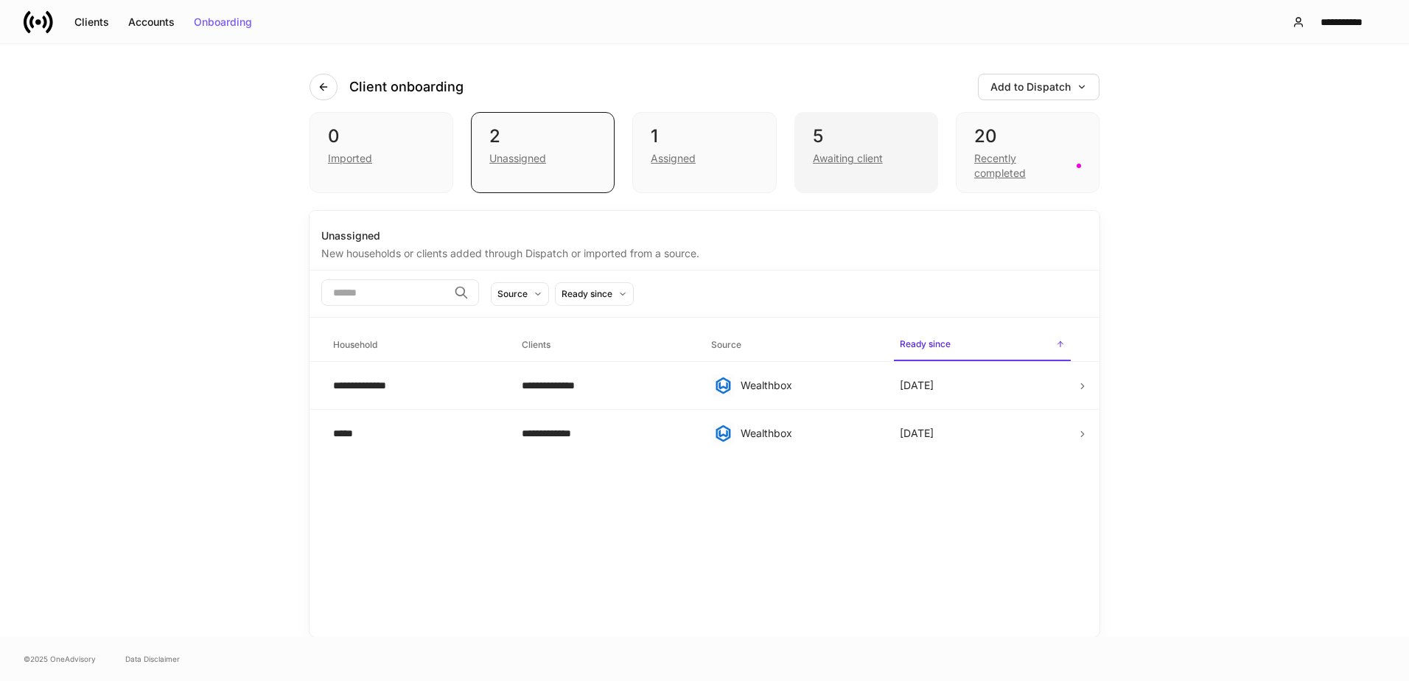
click at [844, 161] on div "Awaiting client" at bounding box center [848, 158] width 70 height 15
